Goal: Transaction & Acquisition: Purchase product/service

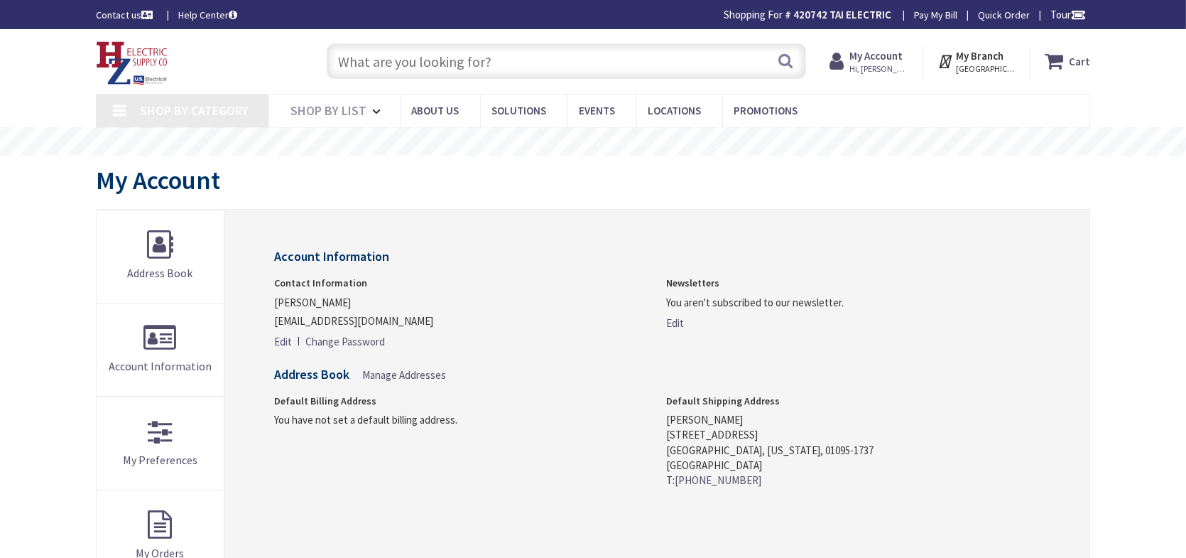
click at [405, 62] on input "text" at bounding box center [566, 61] width 479 height 36
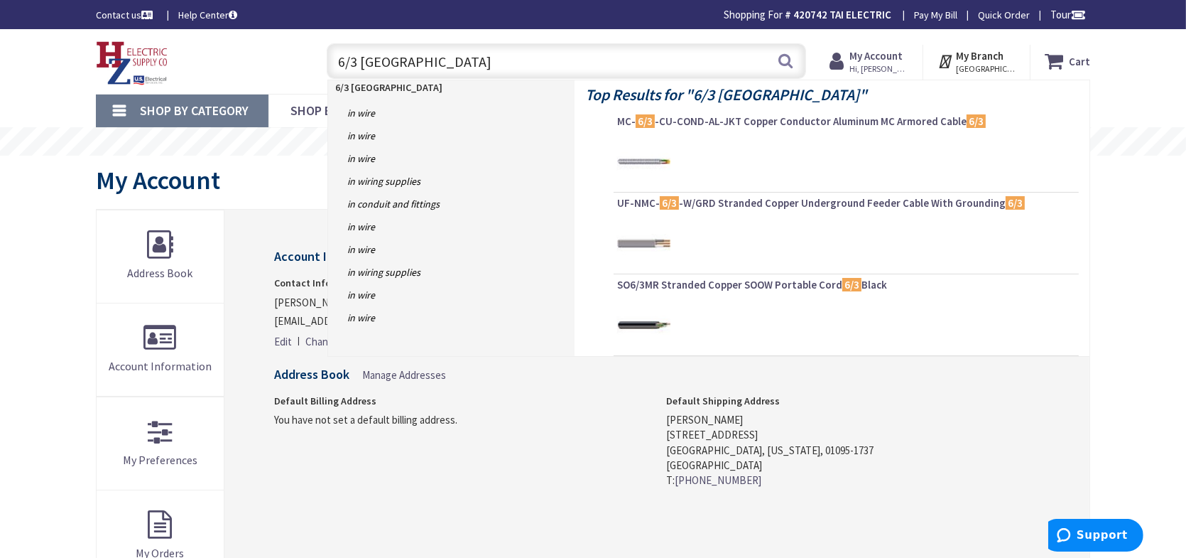
type input "6/3 romex"
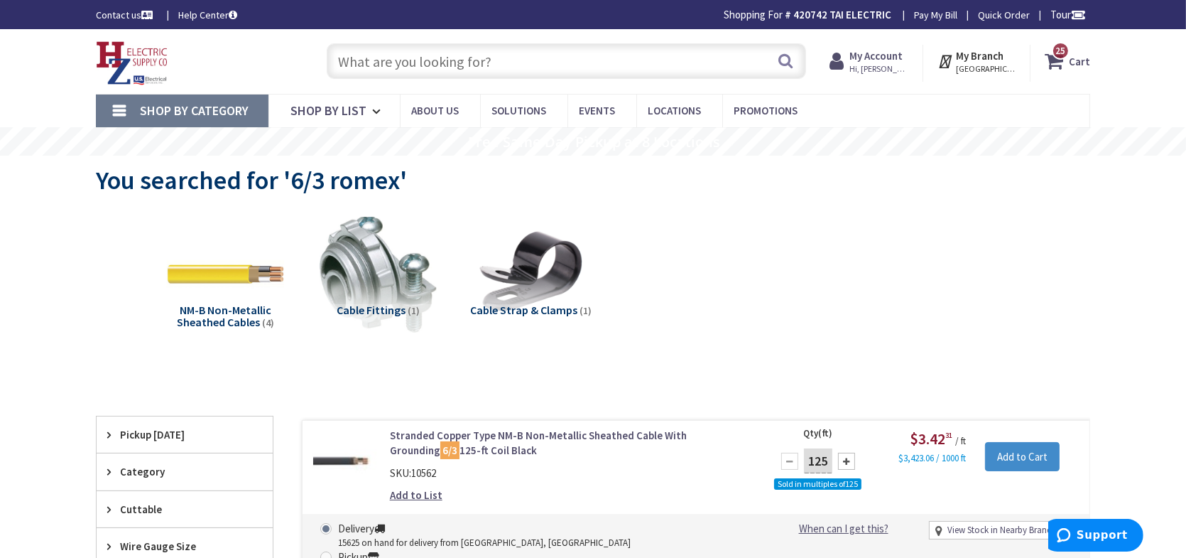
click at [1050, 310] on div "NM-B Non-Metallic Sheathed Cables (4) Cable Fittings (1) Cable Strap & Clamps (…" at bounding box center [593, 285] width 945 height 153
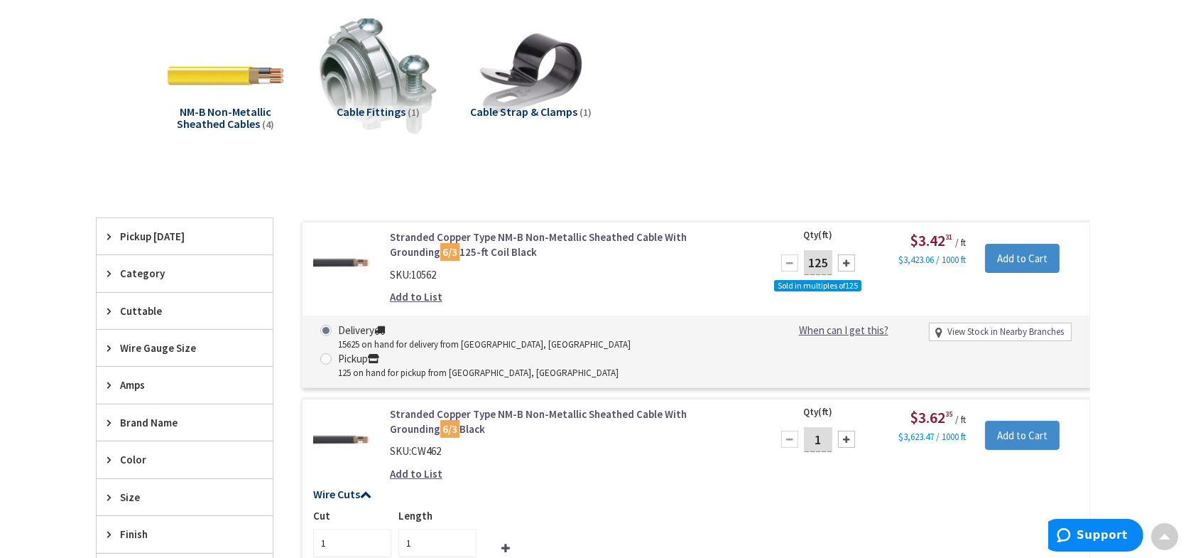
scroll to position [324, 0]
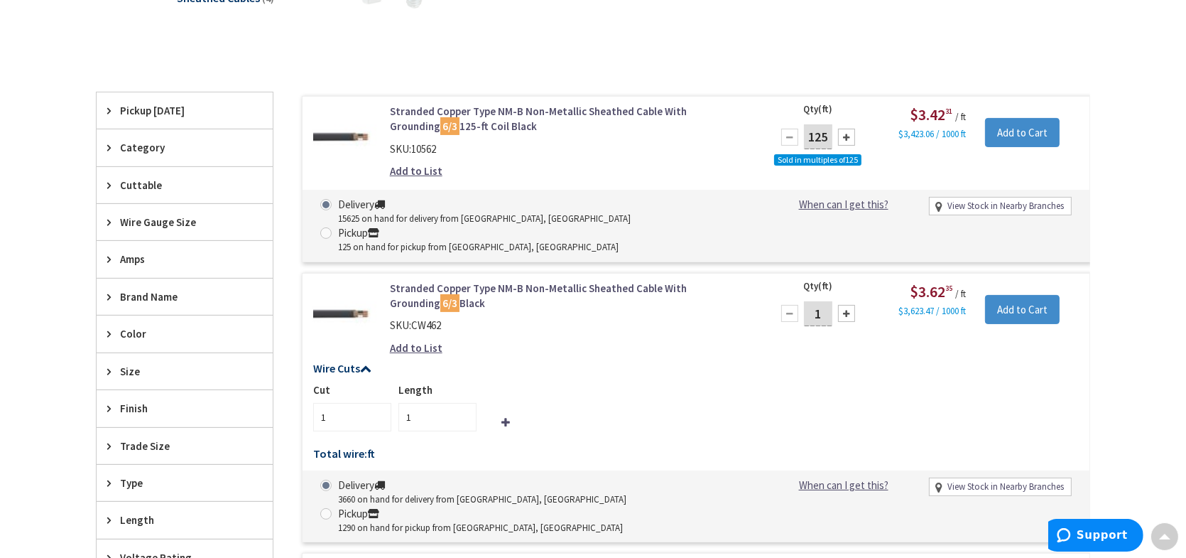
click at [815, 301] on input "1" at bounding box center [818, 313] width 28 height 25
type input "90"
click at [1028, 295] on input "Add to Cart" at bounding box center [1022, 310] width 75 height 30
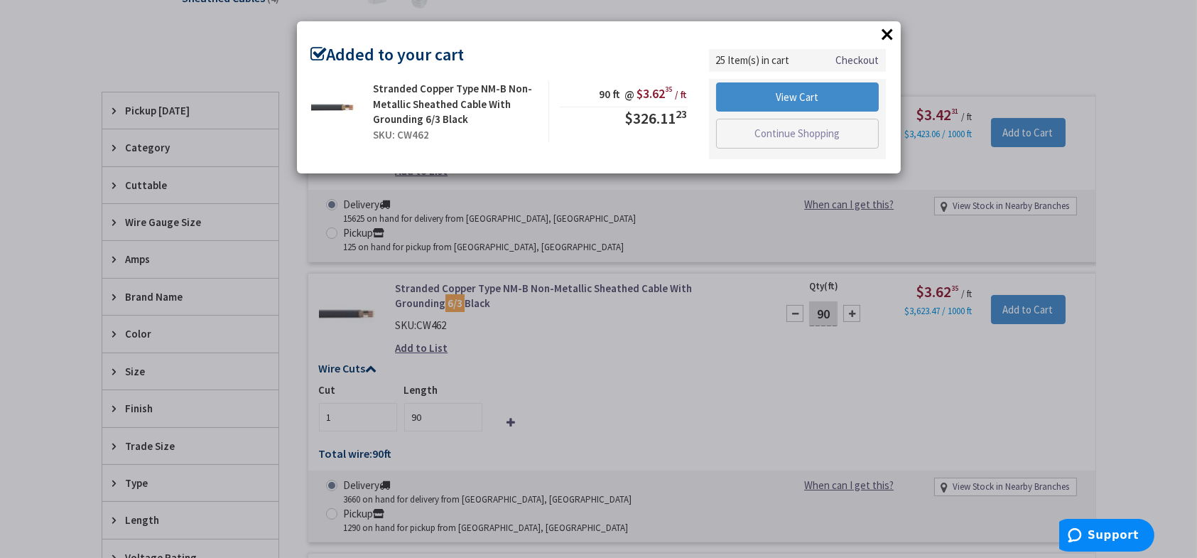
click at [888, 28] on button "×" at bounding box center [887, 33] width 21 height 21
